Goal: Task Accomplishment & Management: Manage account settings

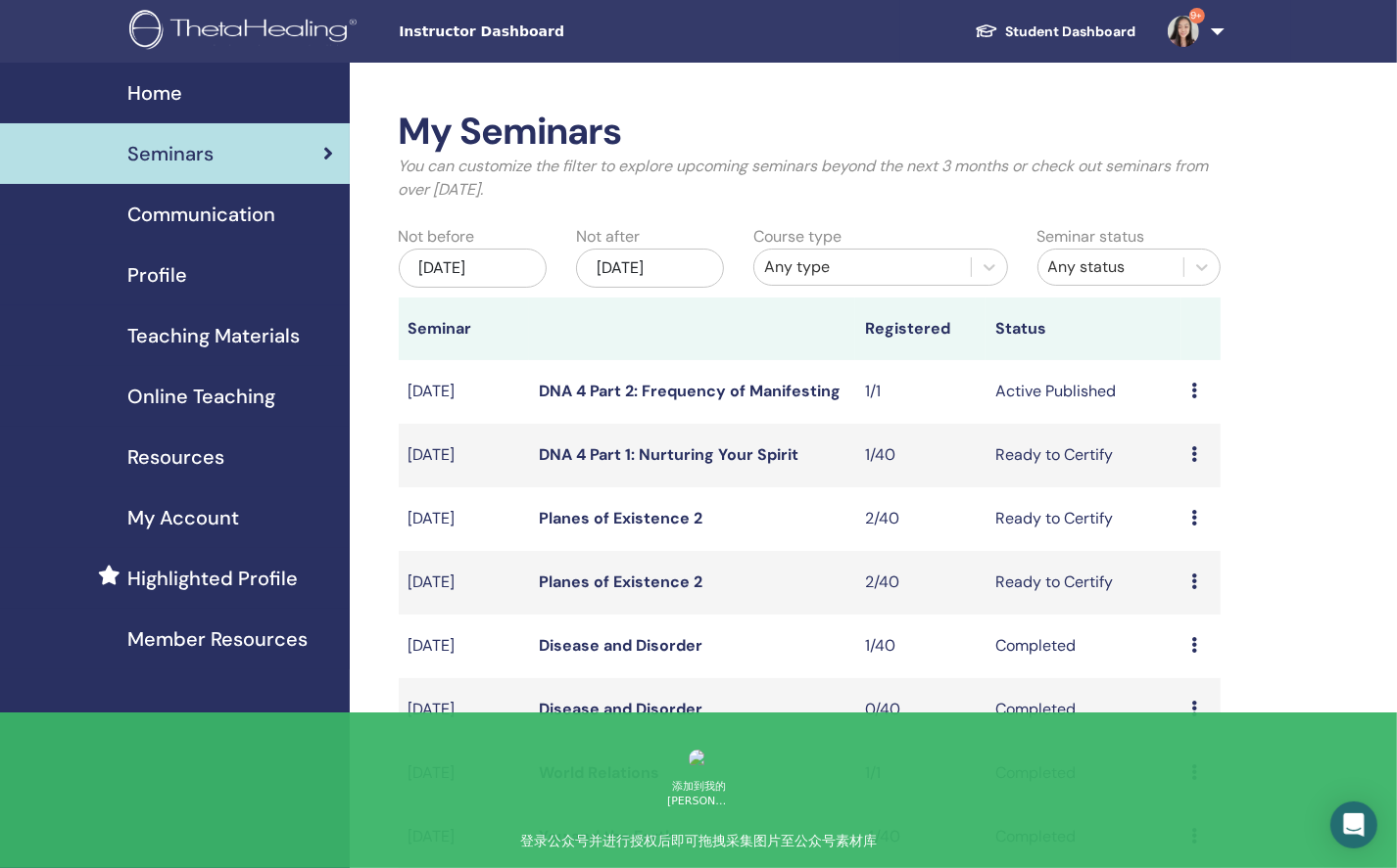
scroll to position [75, 0]
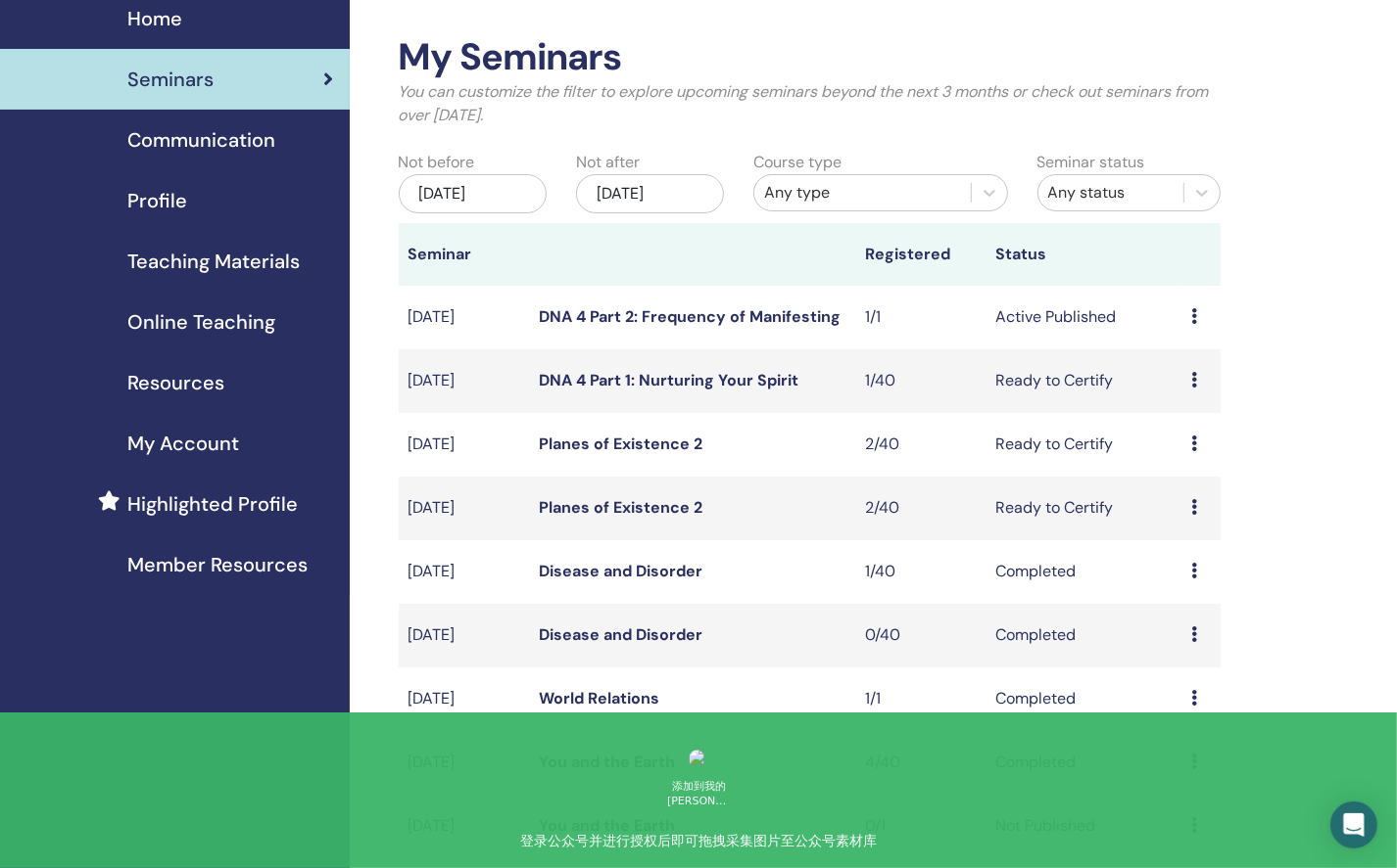
click at [624, 513] on link "Planes of Existence 2" at bounding box center [620, 507] width 163 height 21
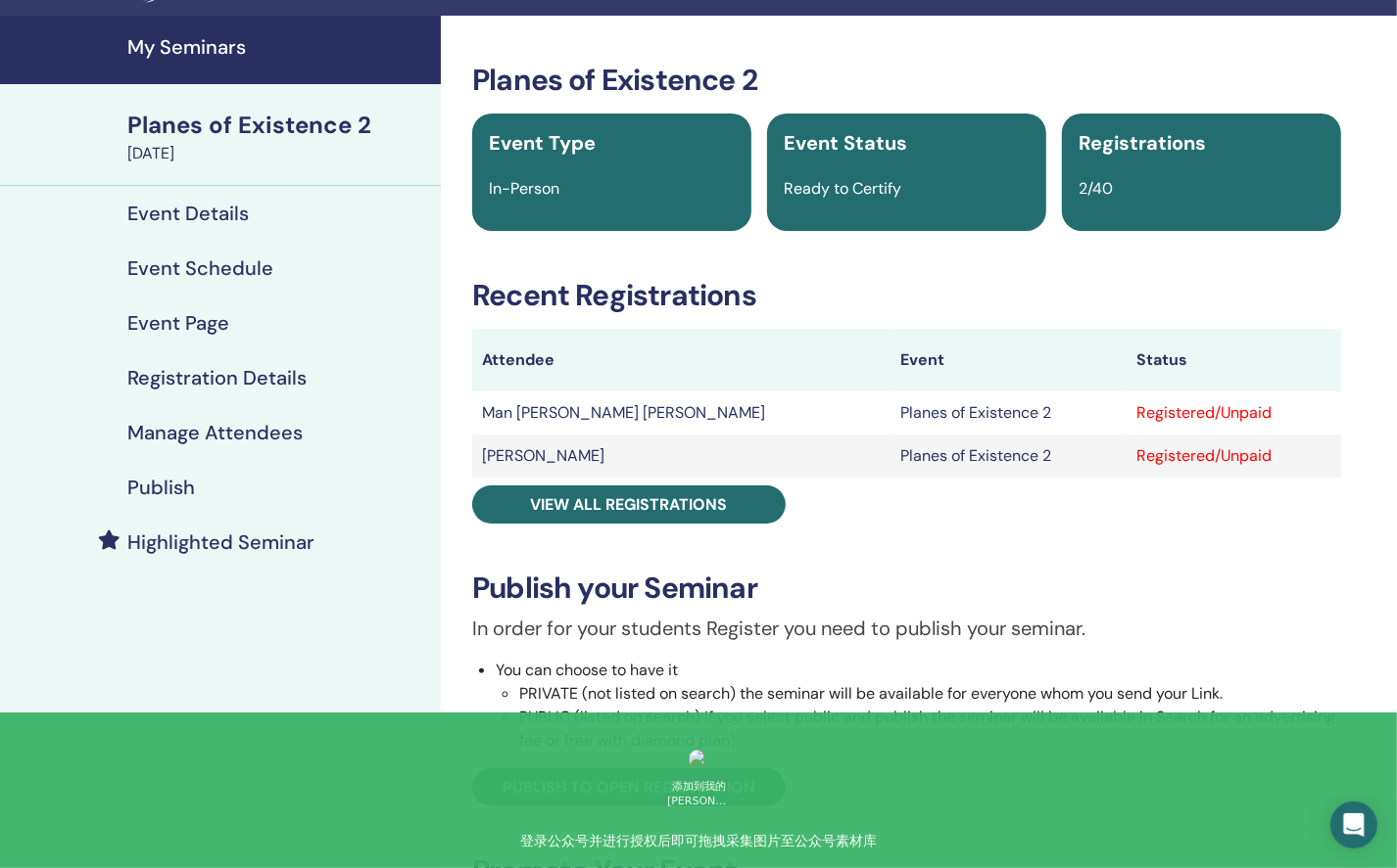
scroll to position [40, 0]
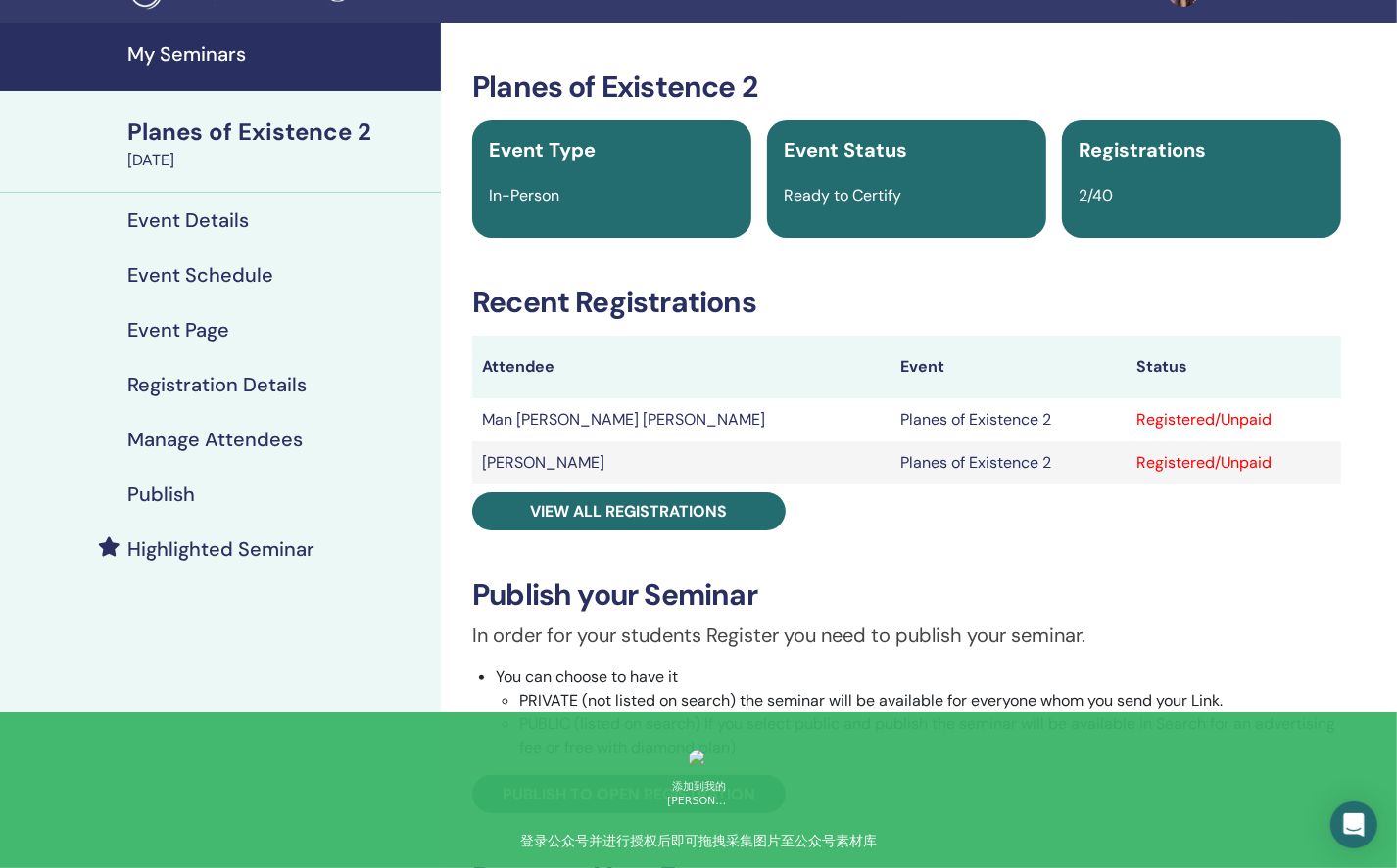
click at [266, 447] on h4 "Manage Attendees" at bounding box center [215, 440] width 175 height 24
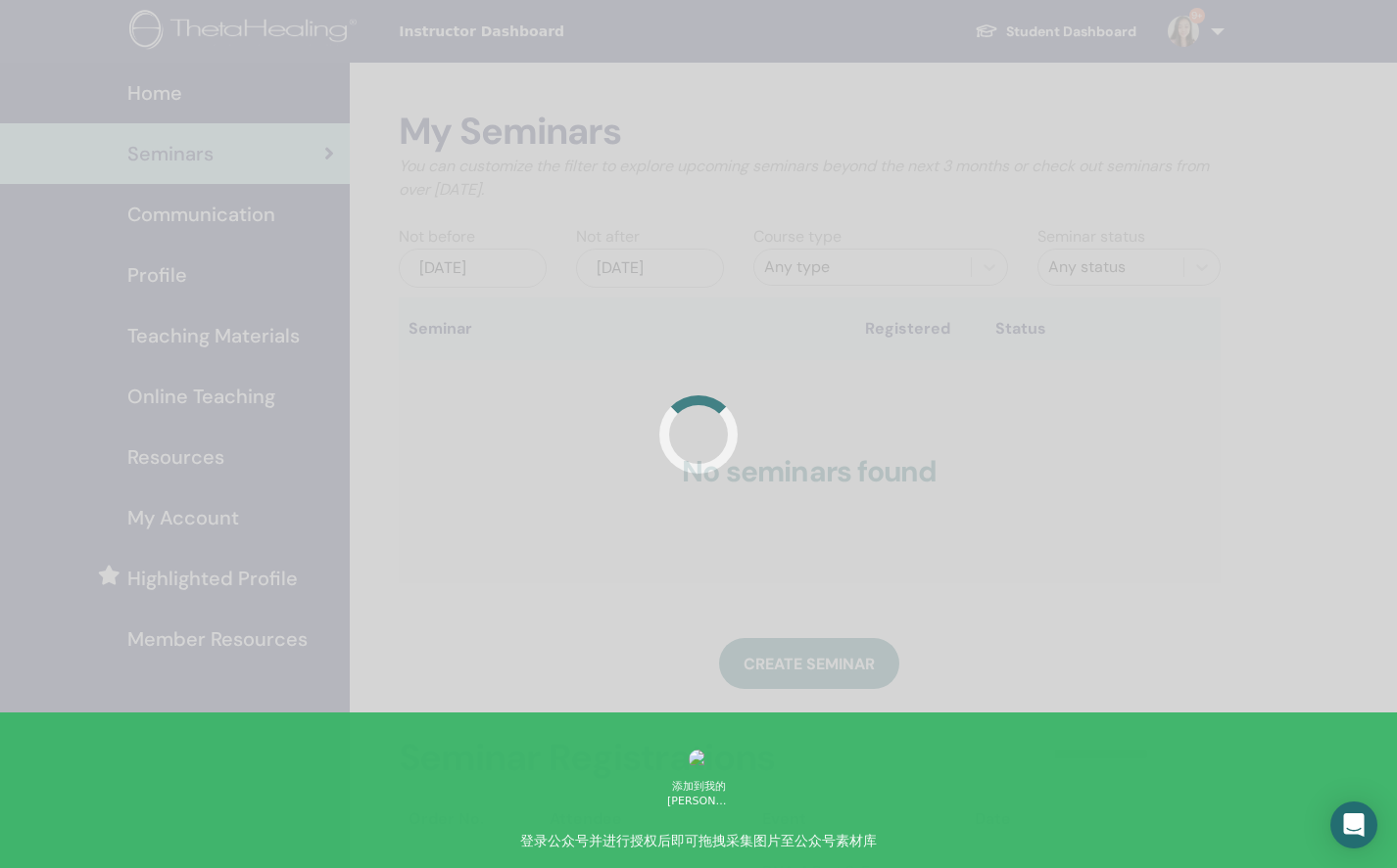
scroll to position [75, 0]
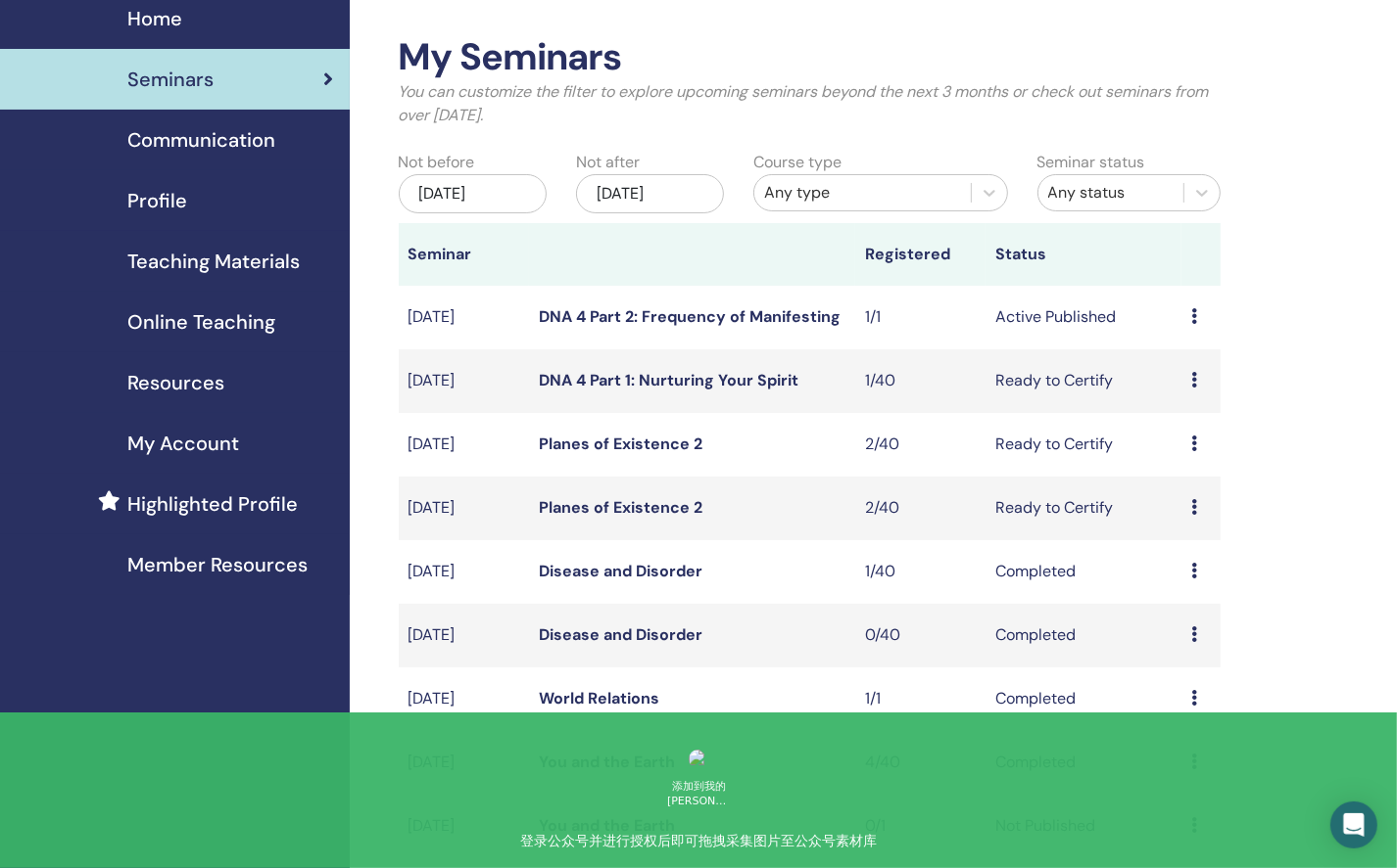
click at [1194, 507] on icon at bounding box center [1194, 507] width 6 height 16
click at [1185, 582] on link "Attendees" at bounding box center [1189, 582] width 75 height 21
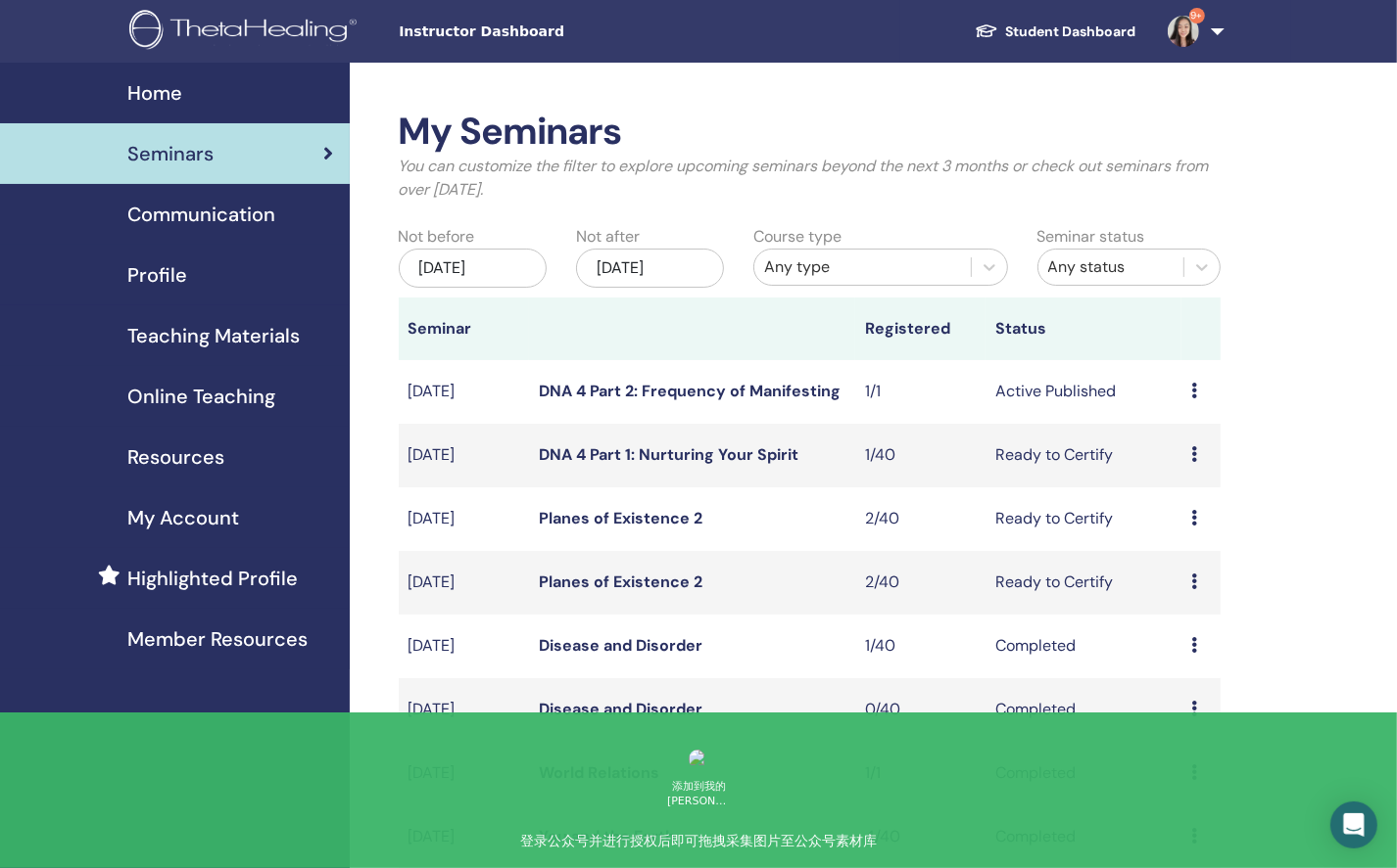
click at [779, 512] on td "Planes of Existence 2" at bounding box center [692, 518] width 326 height 64
click at [649, 582] on link "Planes of Existence 2" at bounding box center [620, 581] width 163 height 21
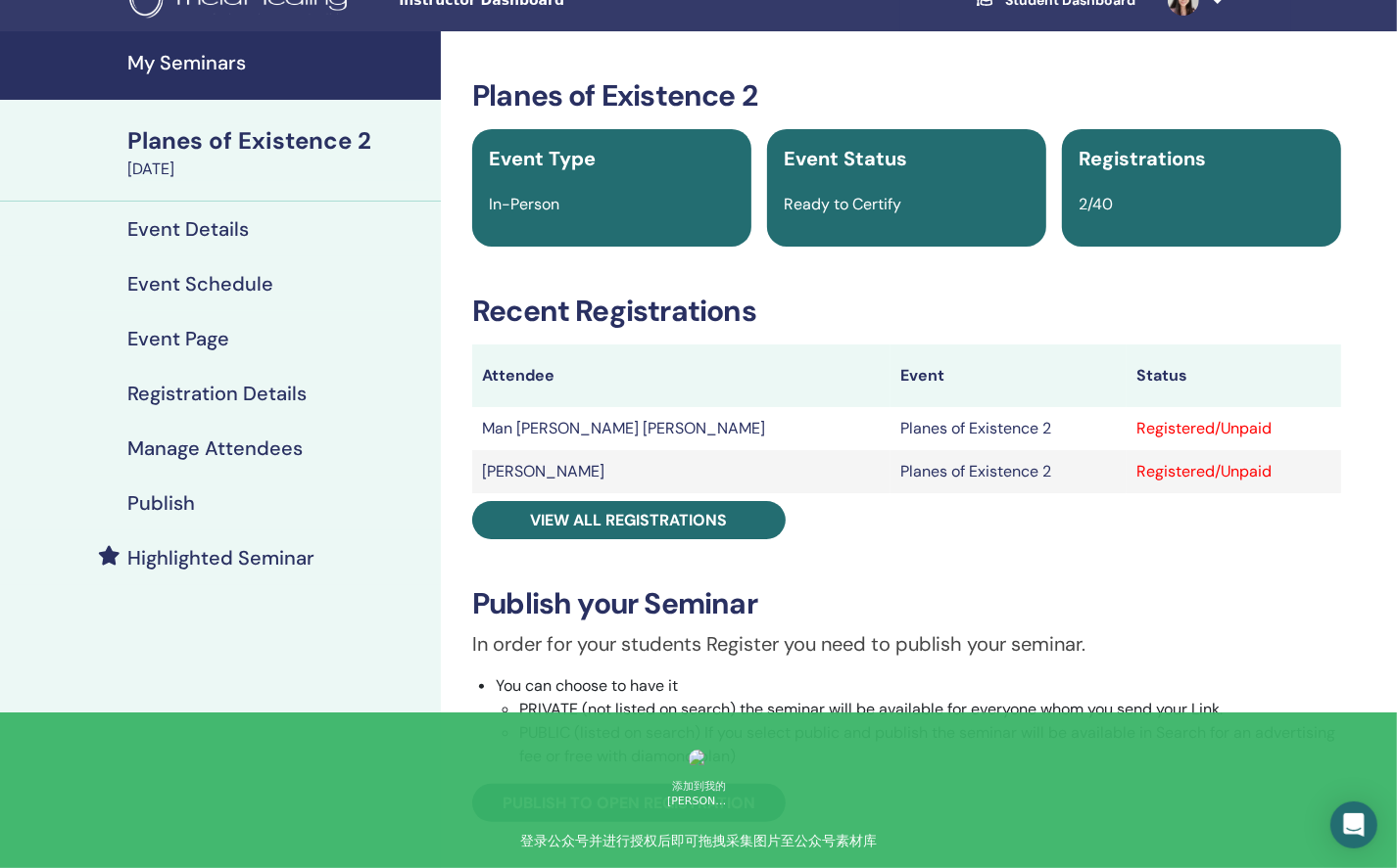
scroll to position [46, 0]
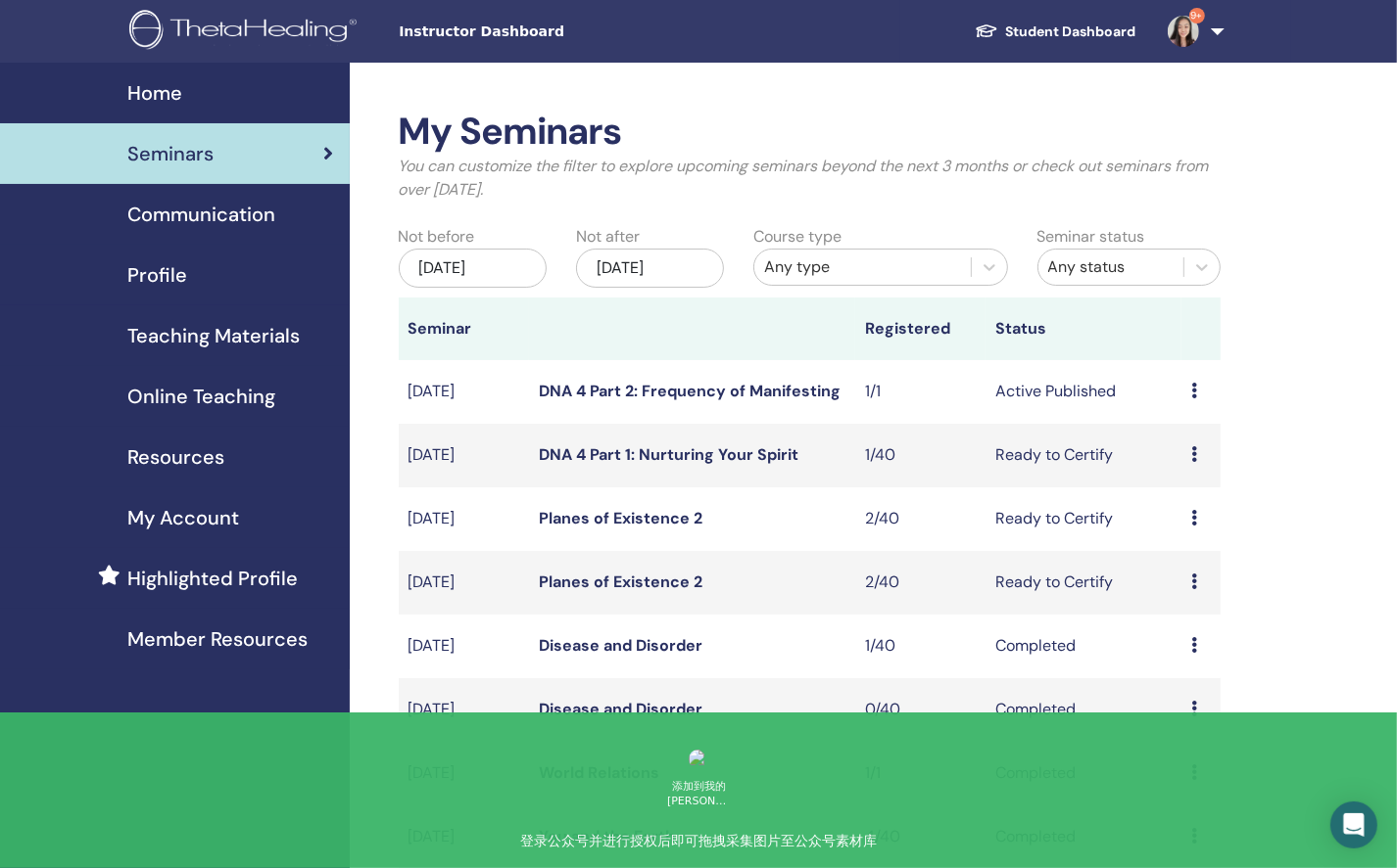
scroll to position [23, 0]
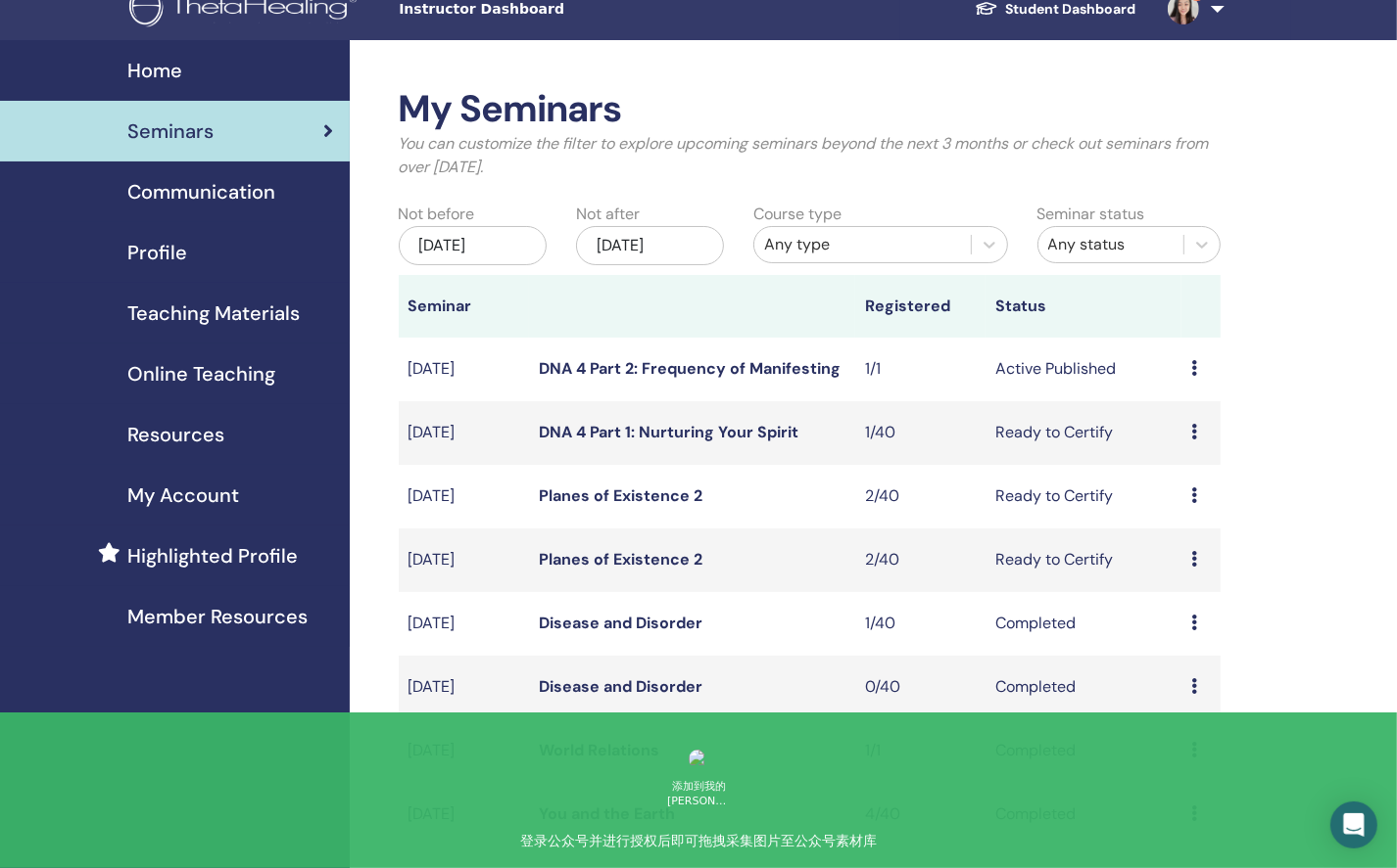
click at [1078, 558] on td "Ready to Certify" at bounding box center [1083, 560] width 196 height 64
click at [1191, 563] on icon at bounding box center [1194, 559] width 6 height 16
click at [1178, 643] on link "Attendees" at bounding box center [1186, 638] width 75 height 21
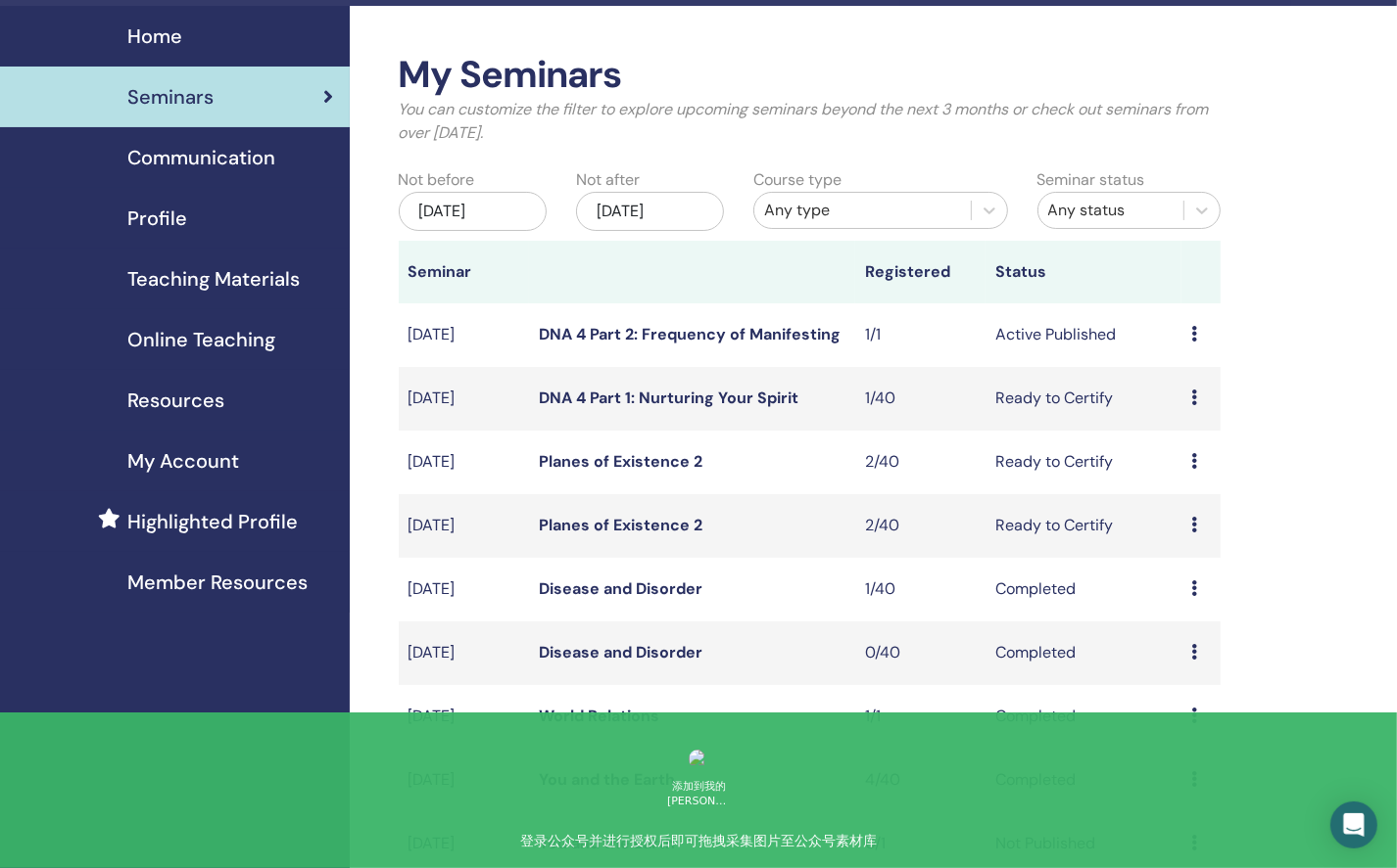
scroll to position [61, 0]
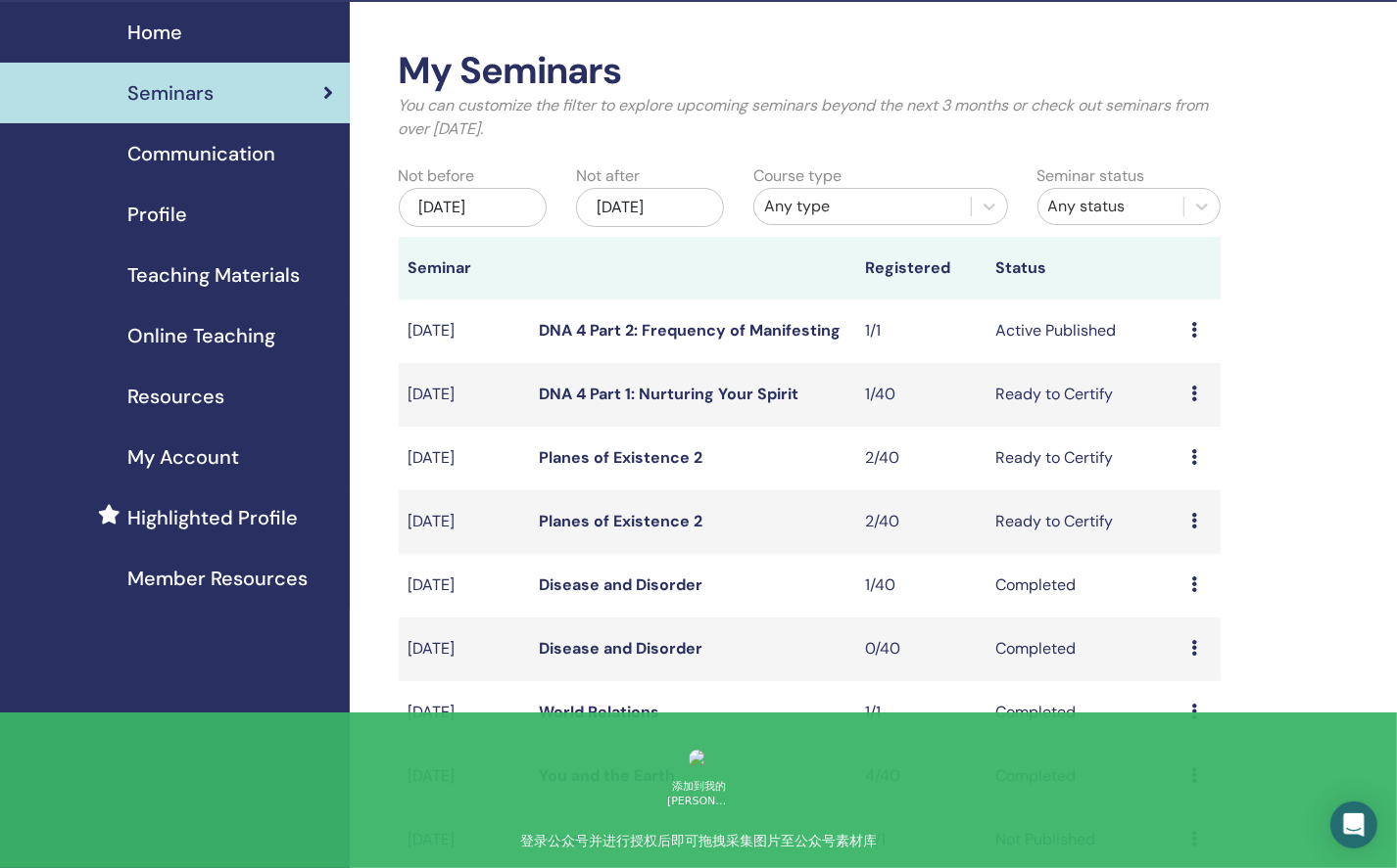
click at [1197, 454] on div "Preview Edit Attendees Cancel" at bounding box center [1201, 459] width 20 height 24
click at [1191, 526] on link "Attendees" at bounding box center [1192, 528] width 75 height 21
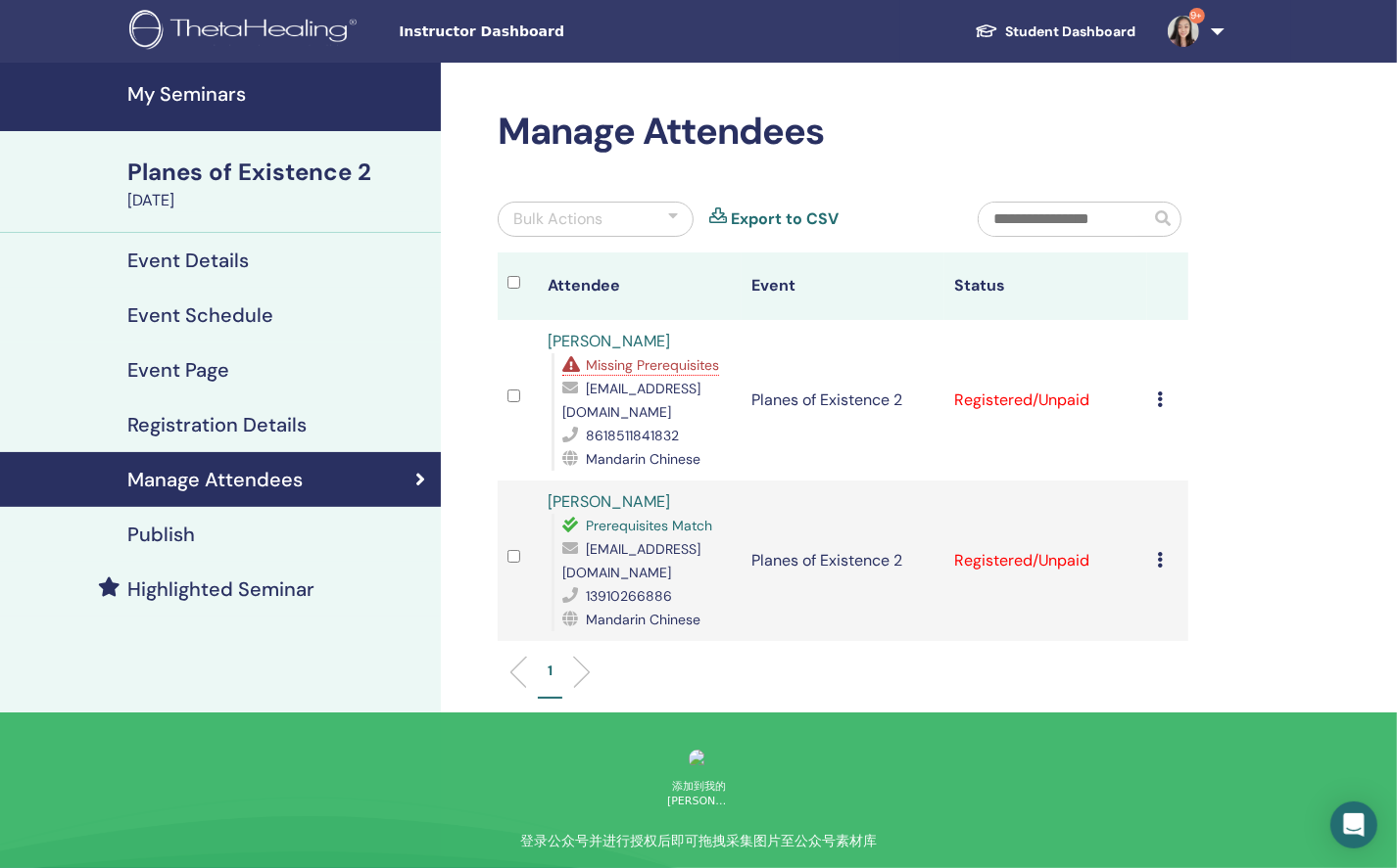
click at [1157, 552] on icon at bounding box center [1159, 560] width 6 height 16
click at [1137, 745] on link "Download Certificate" at bounding box center [1189, 744] width 152 height 21
click at [1156, 552] on icon at bounding box center [1159, 560] width 6 height 16
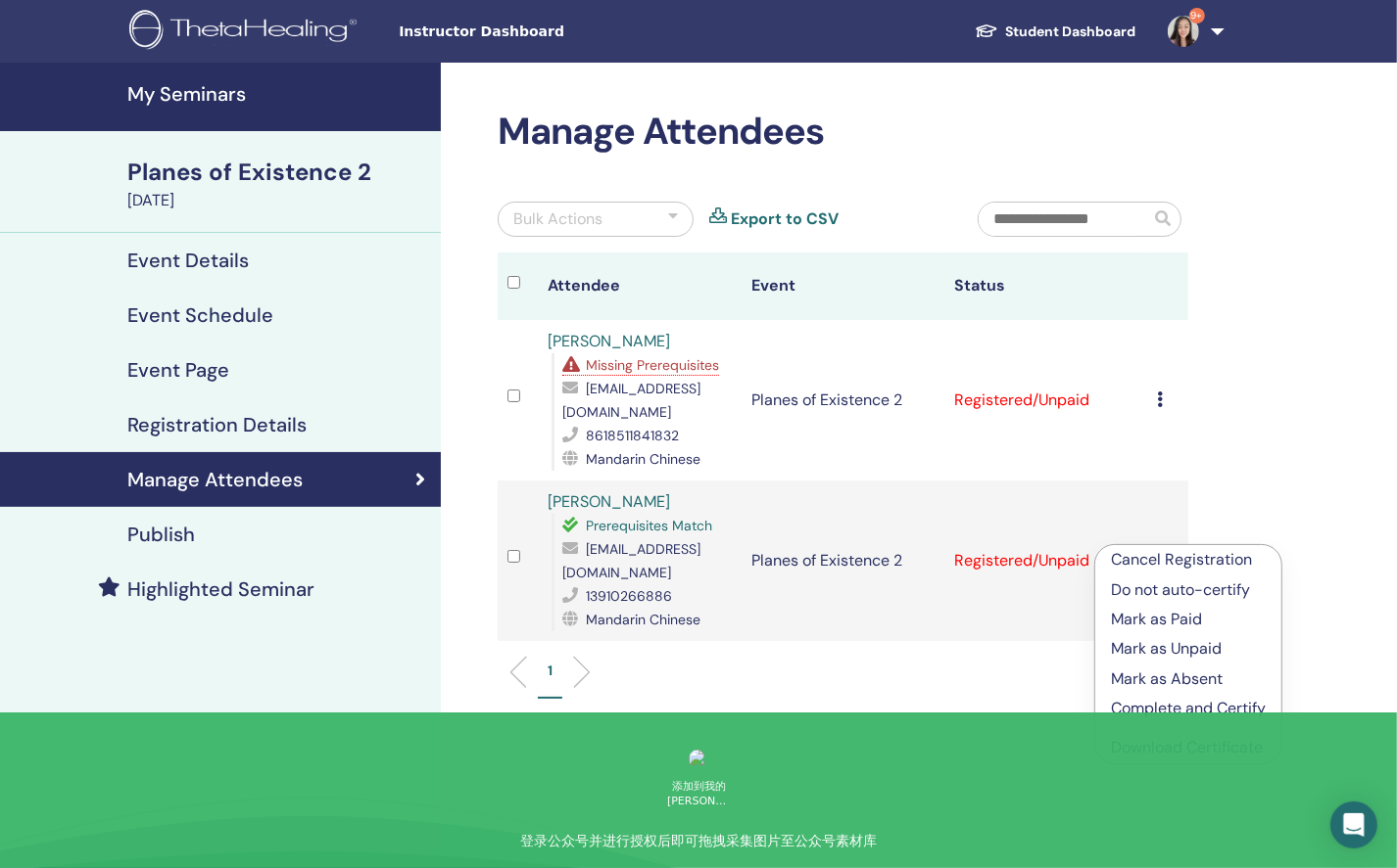
click at [1145, 707] on p "Complete and Certify" at bounding box center [1189, 709] width 155 height 24
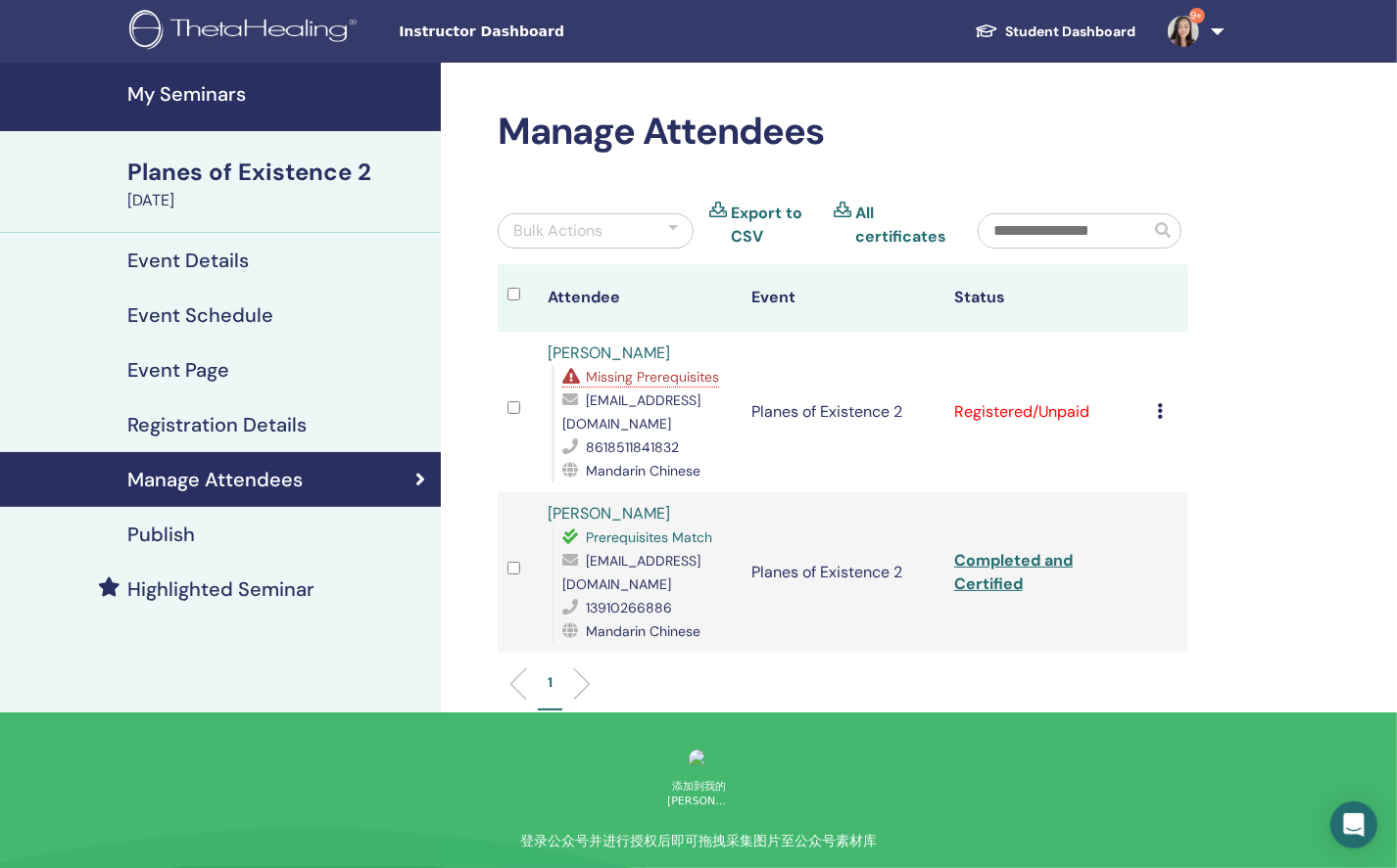
click at [739, 738] on div "Manage Attendees Bulk Actions Export to CSV All certificates Attendee Event Sta…" at bounding box center [907, 533] width 931 height 942
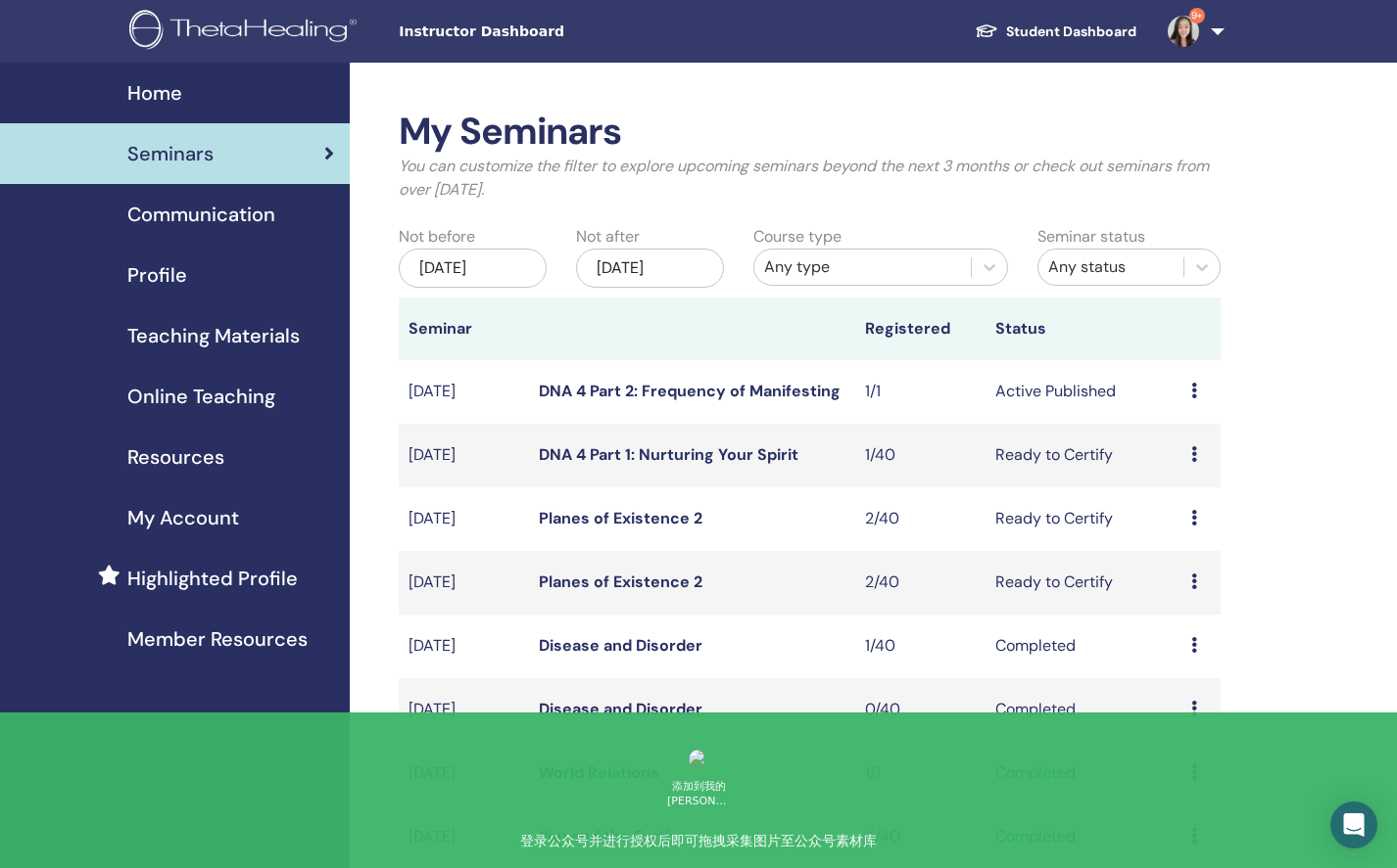
scroll to position [75, 0]
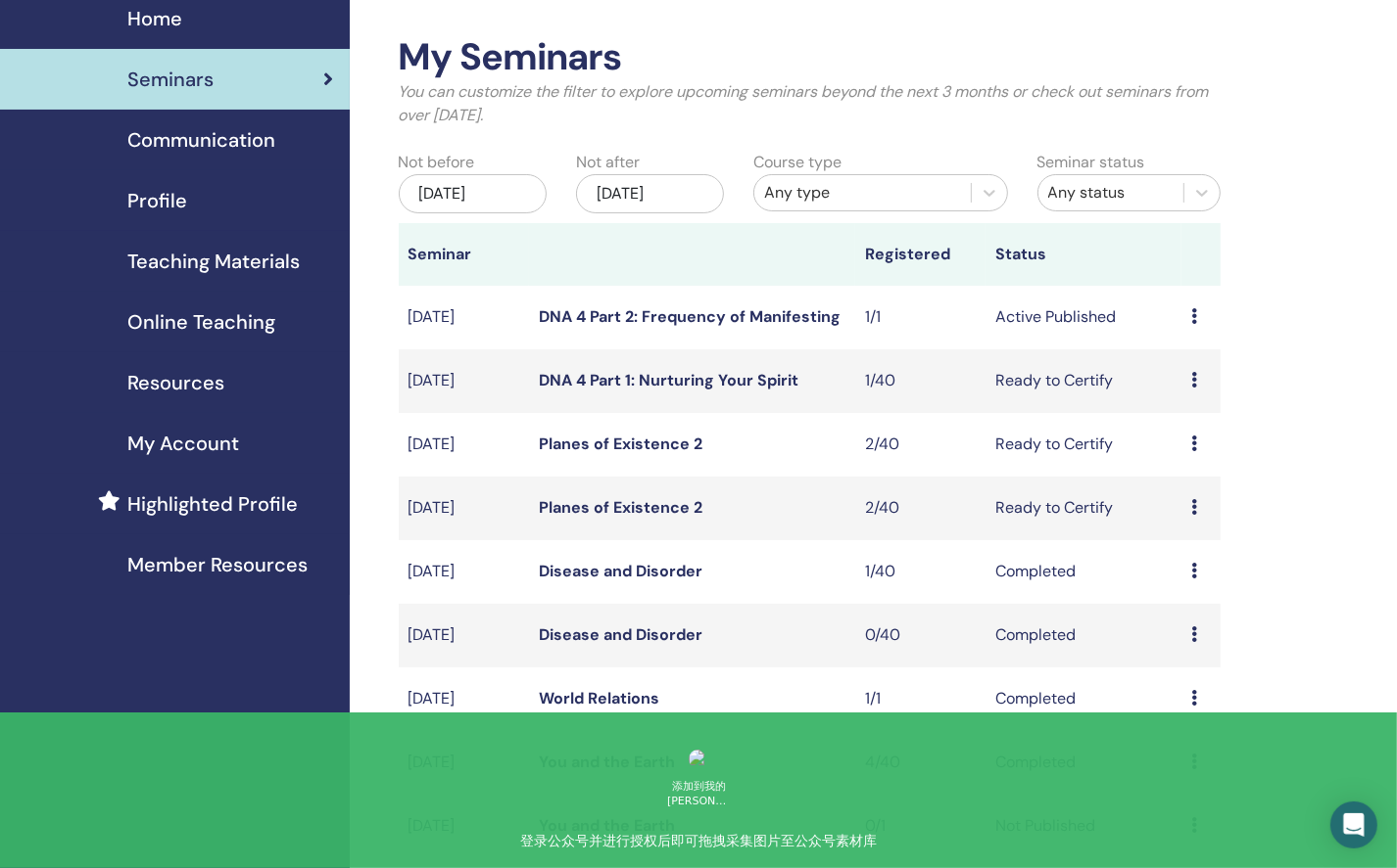
click at [923, 480] on td "2/40" at bounding box center [920, 509] width 131 height 64
click at [1195, 383] on icon at bounding box center [1194, 380] width 6 height 16
click at [1174, 457] on link "Attendees" at bounding box center [1190, 458] width 75 height 21
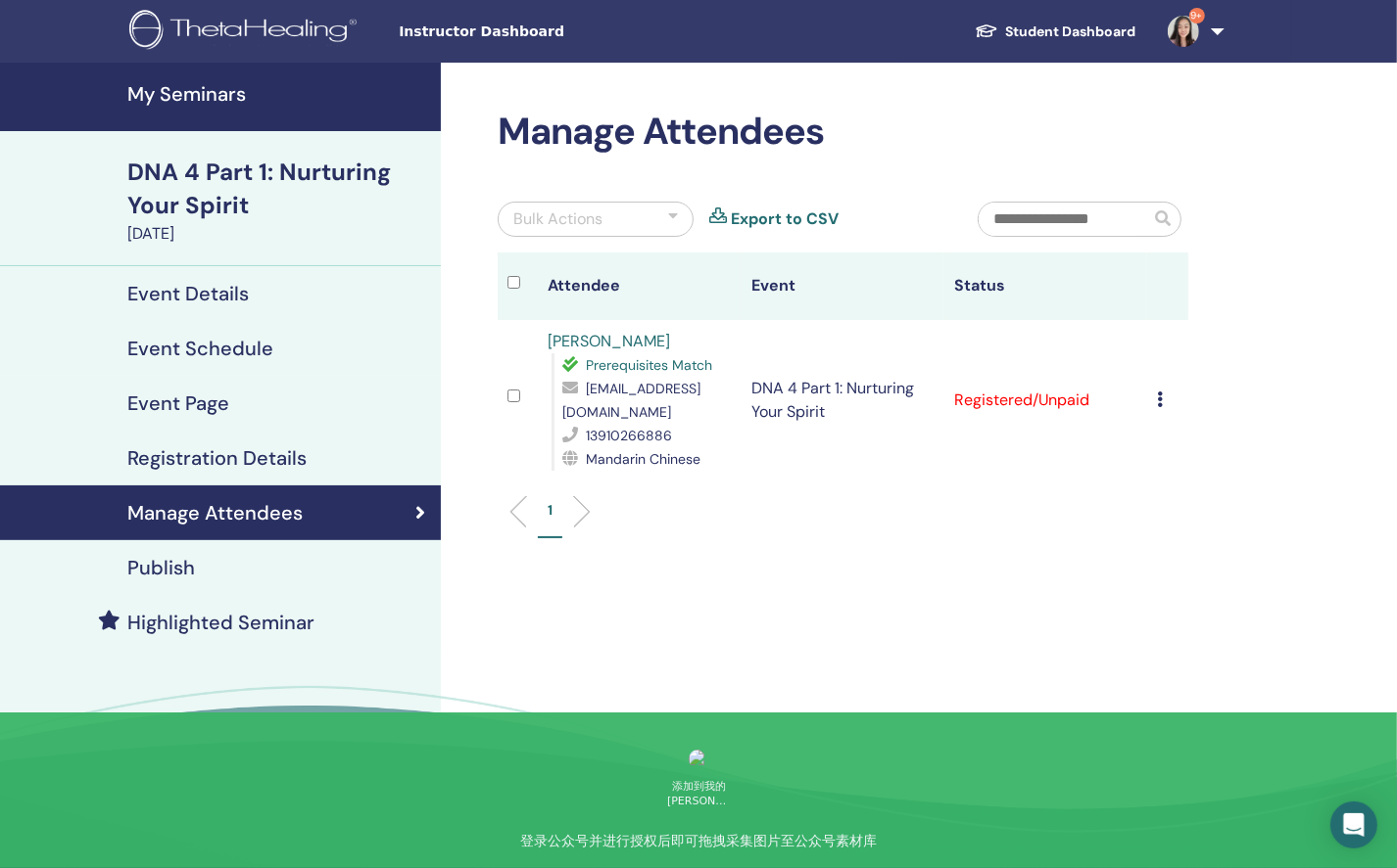
click at [1153, 380] on td "Cancel Registration Do not auto-certify Mark as Paid Mark as Unpaid Mark as Abs…" at bounding box center [1166, 401] width 40 height 161
click at [1153, 387] on td "Cancel Registration Do not auto-certify Mark as Paid Mark as Unpaid Mark as Abs…" at bounding box center [1166, 401] width 40 height 161
click at [1158, 392] on icon at bounding box center [1159, 400] width 6 height 16
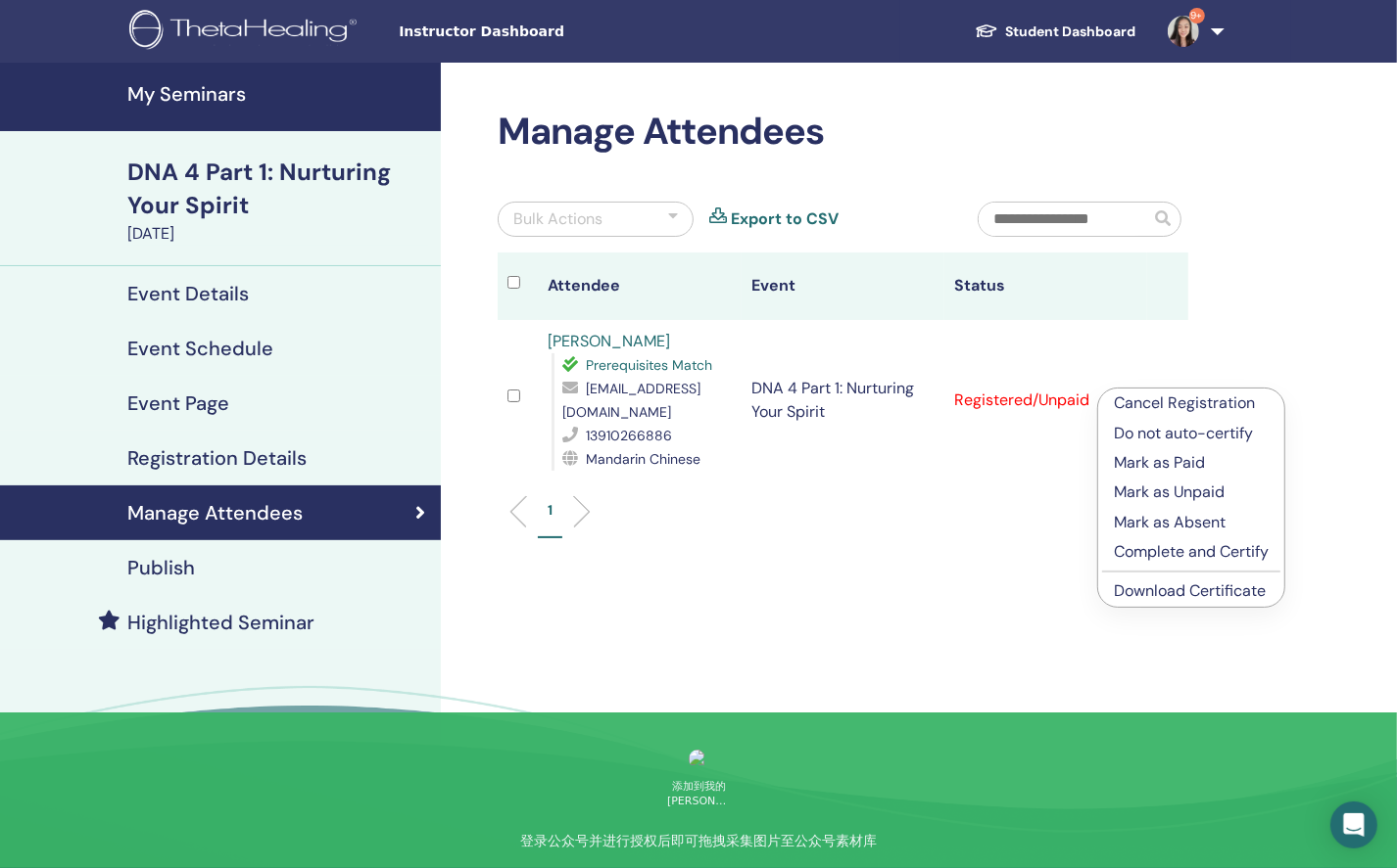
click at [1143, 592] on link "Download Certificate" at bounding box center [1190, 590] width 152 height 21
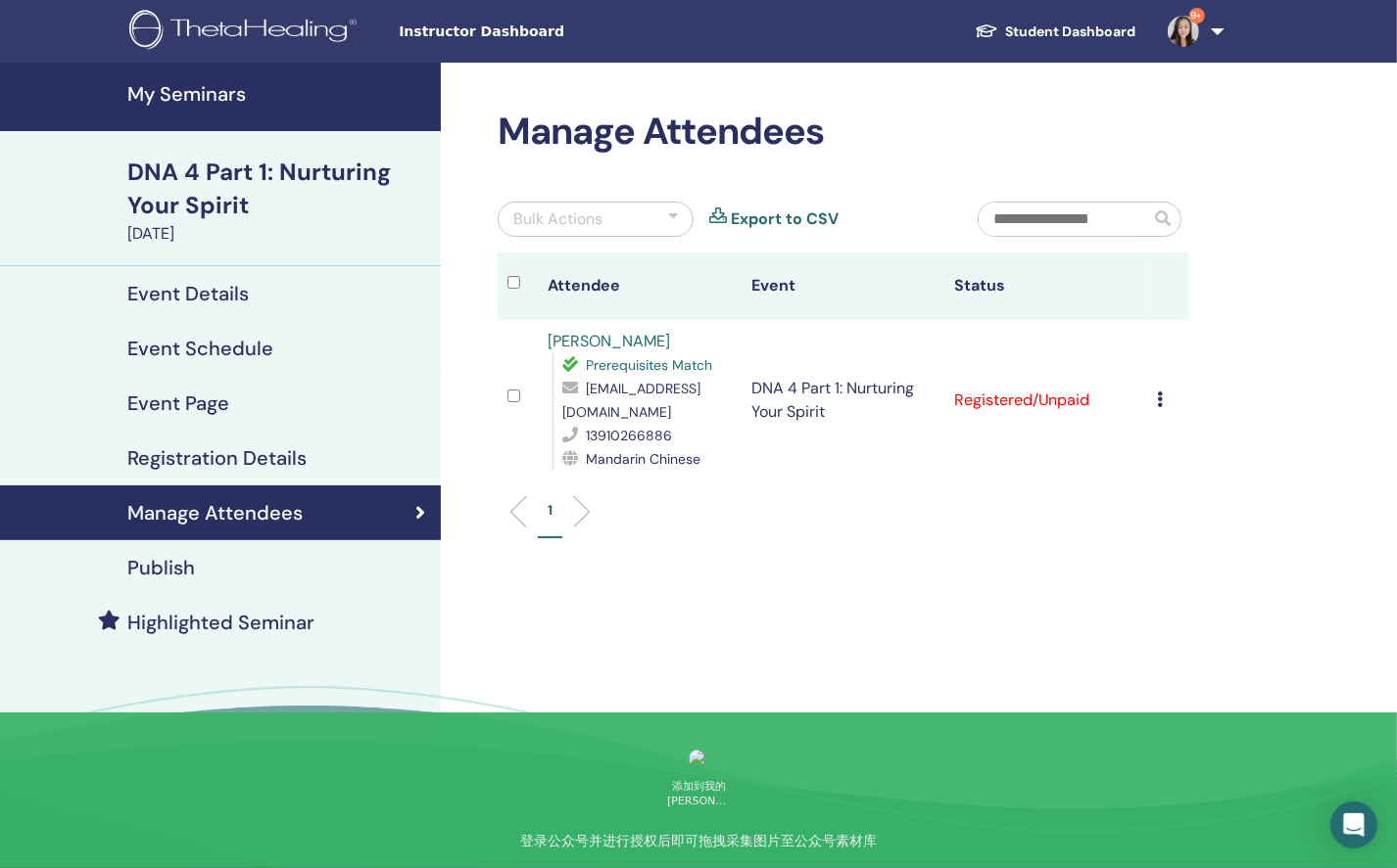
click at [1157, 393] on icon at bounding box center [1159, 400] width 6 height 16
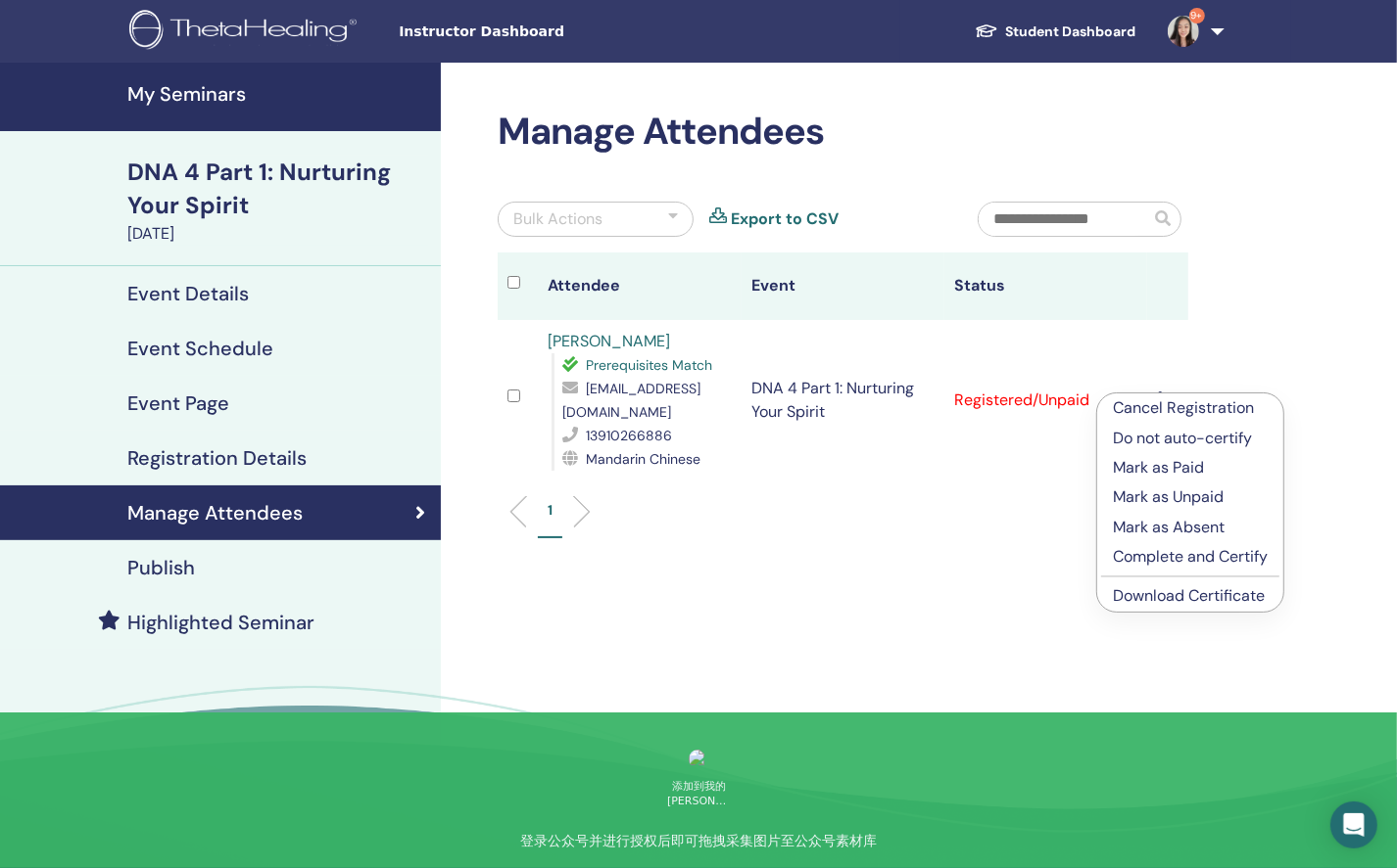
click at [1160, 554] on p "Complete and Certify" at bounding box center [1191, 557] width 155 height 24
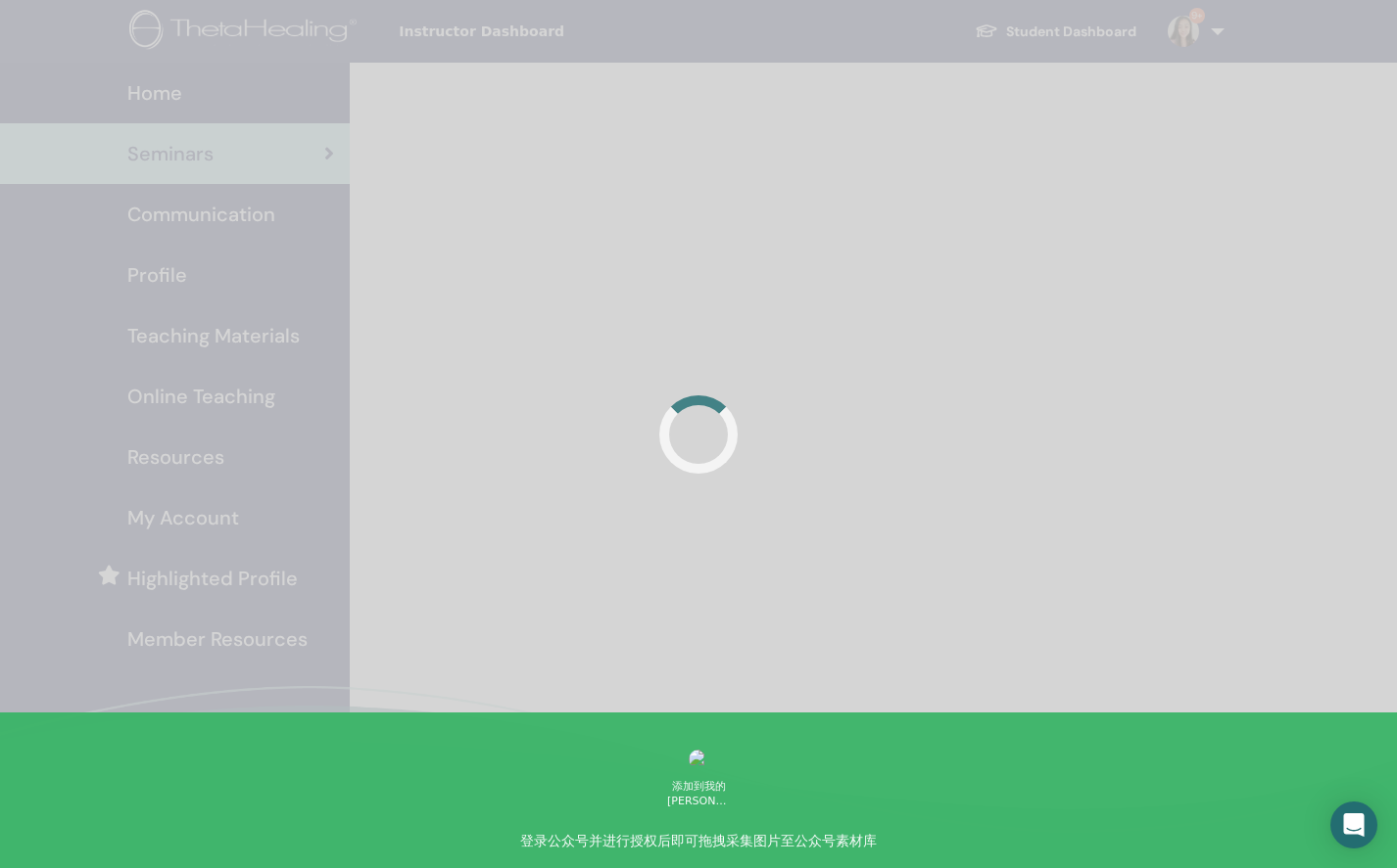
scroll to position [75, 0]
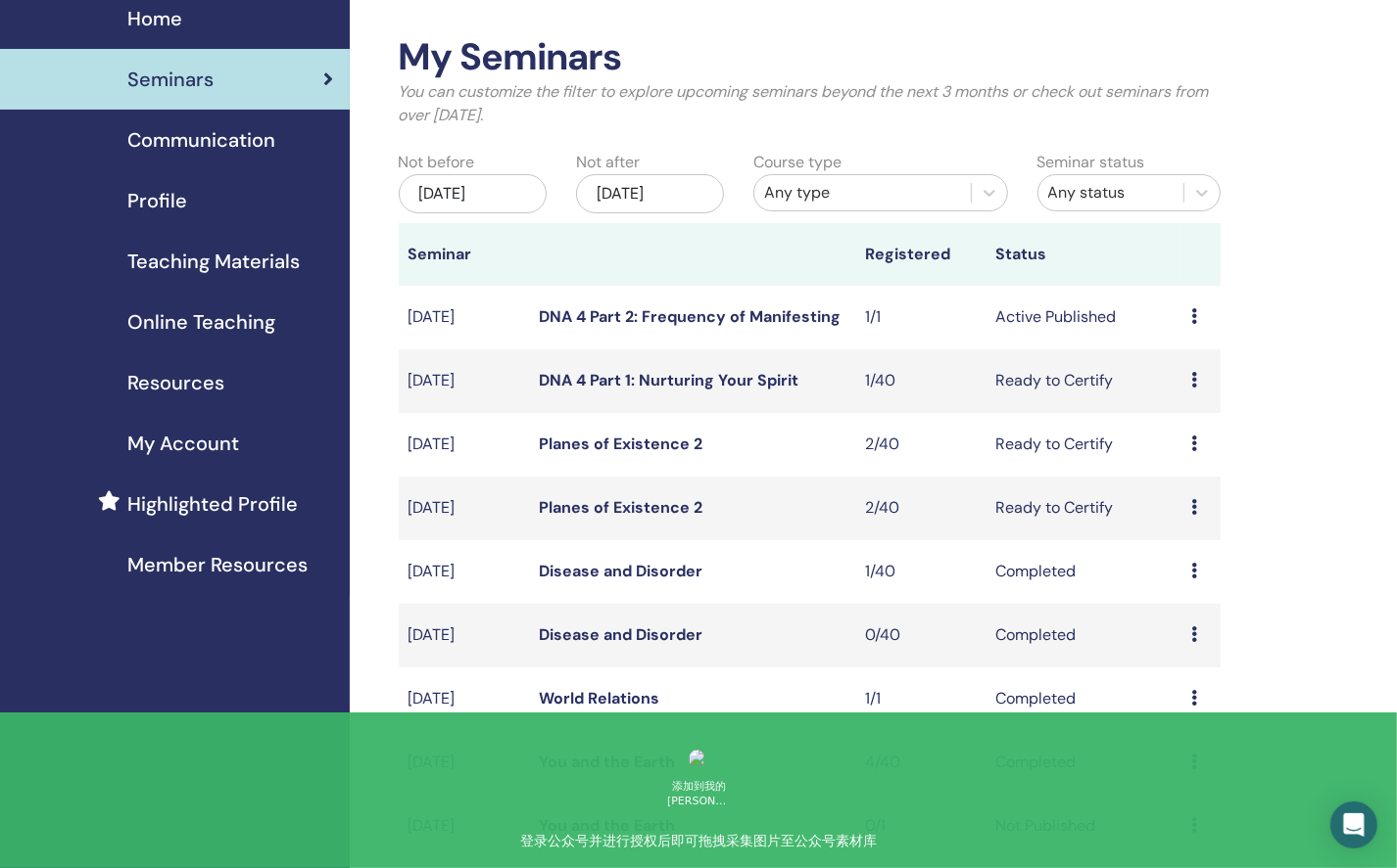
click at [281, 783] on div "Home Seminars Communication Profile Teaching Materials Online Teaching" at bounding box center [175, 723] width 350 height 1470
click at [1238, 566] on div "My Seminars You can customize the filter to explore upcoming seminars beyond th…" at bounding box center [873, 723] width 1048 height 1470
click at [1186, 332] on td "Preview Edit Attendees Cancel" at bounding box center [1201, 317] width 39 height 64
click at [1193, 322] on icon at bounding box center [1194, 316] width 6 height 16
click at [1199, 336] on link "Preview" at bounding box center [1178, 338] width 56 height 21
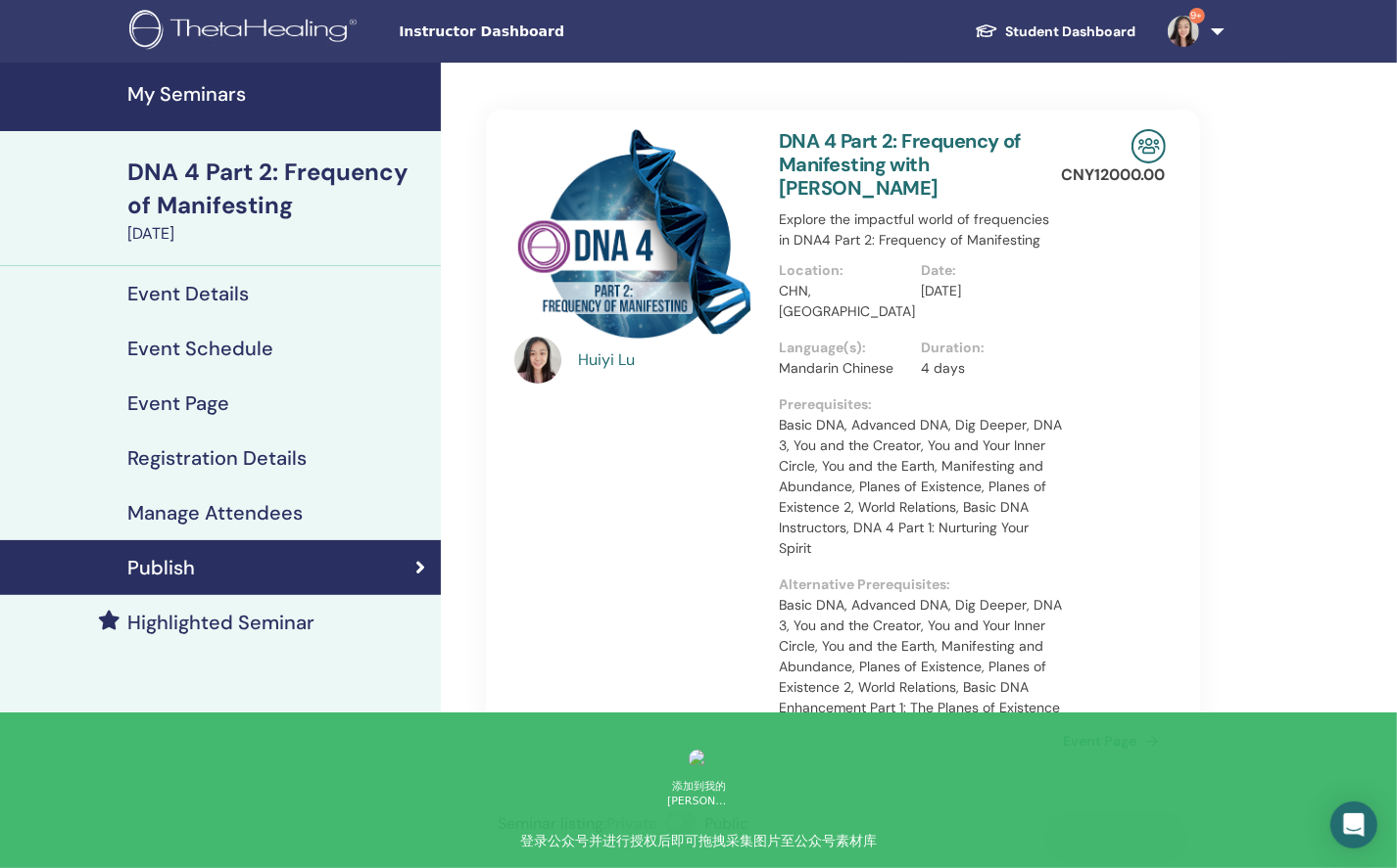
click at [339, 530] on link "Manage Attendees" at bounding box center [220, 513] width 441 height 55
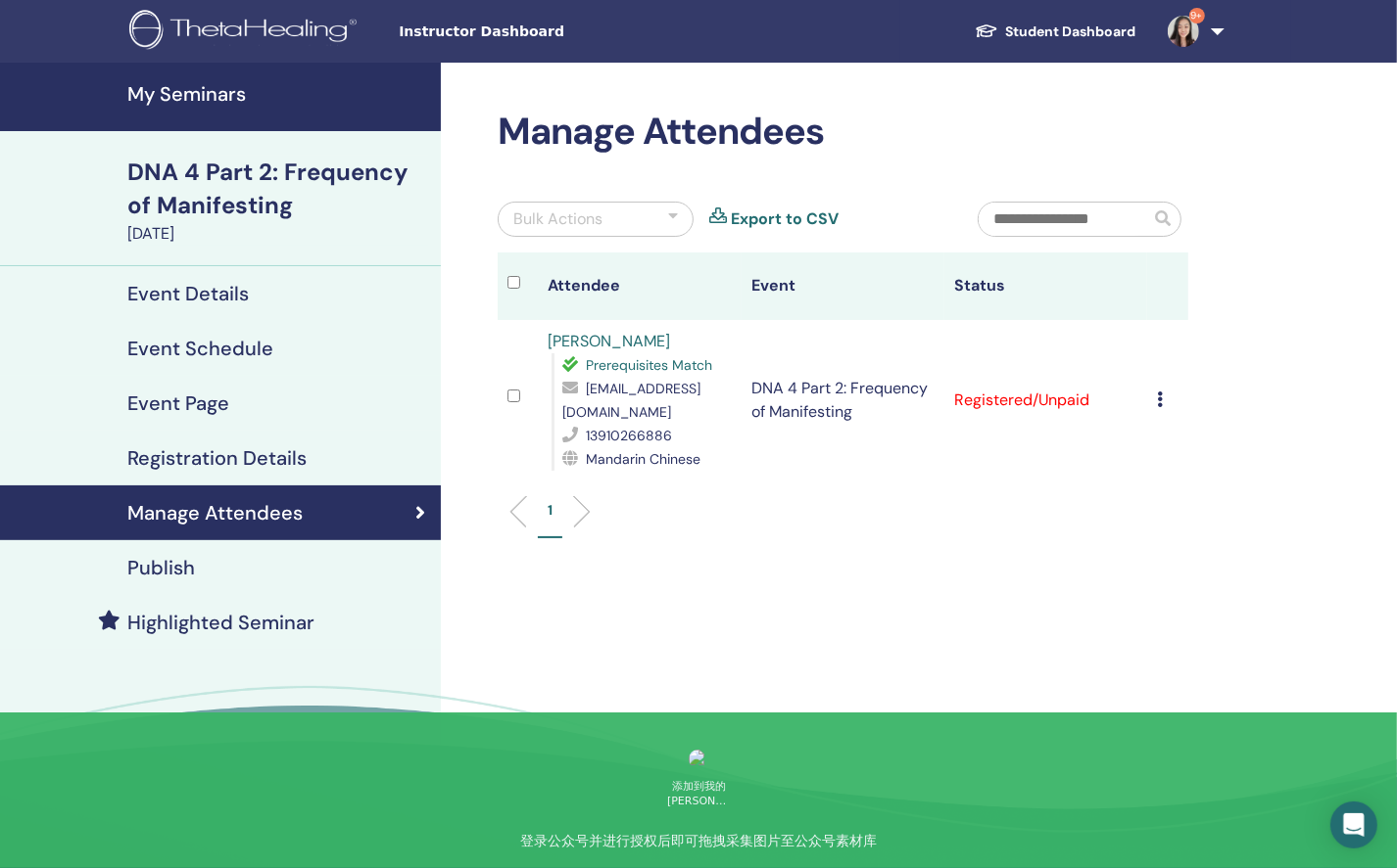
click at [1161, 392] on icon at bounding box center [1159, 400] width 6 height 16
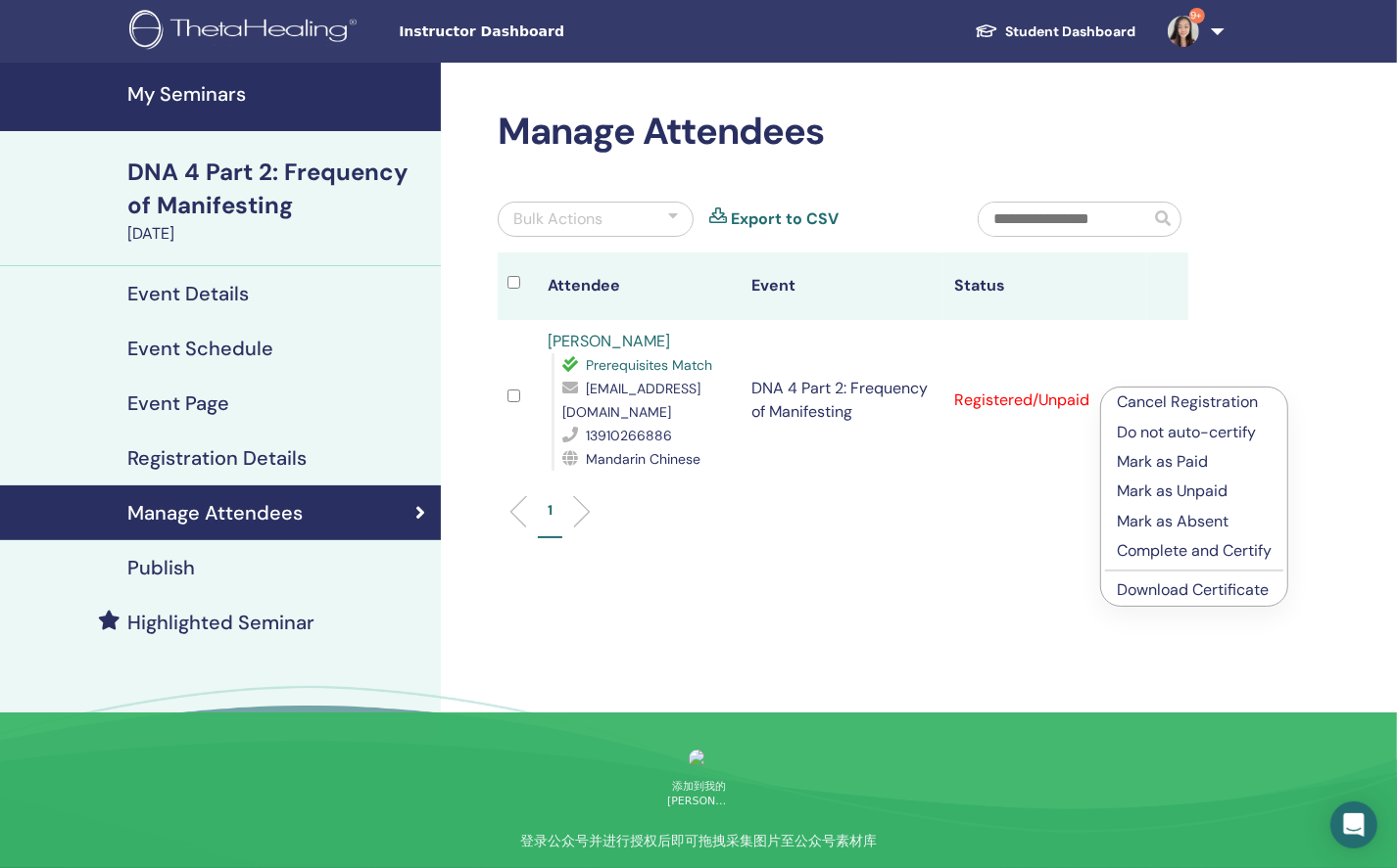
click at [1157, 597] on link "Download Certificate" at bounding box center [1193, 589] width 152 height 21
